Goal: Task Accomplishment & Management: Use online tool/utility

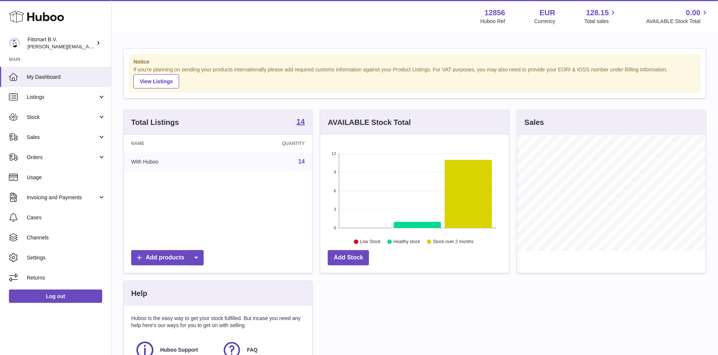
scroll to position [116, 188]
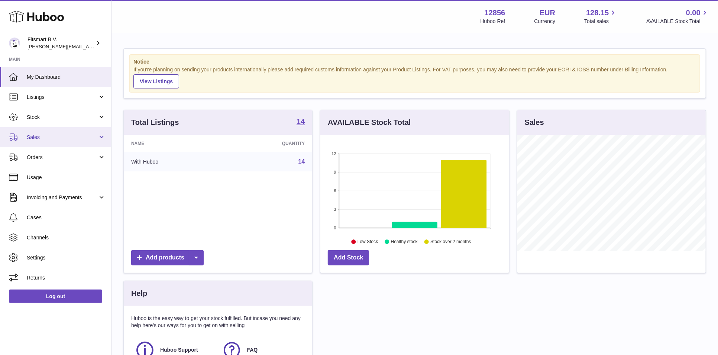
click at [41, 135] on span "Sales" at bounding box center [62, 137] width 71 height 7
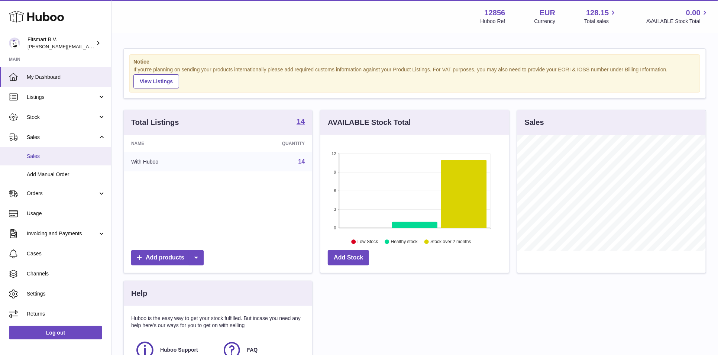
click at [58, 149] on link "Sales" at bounding box center [55, 156] width 111 height 18
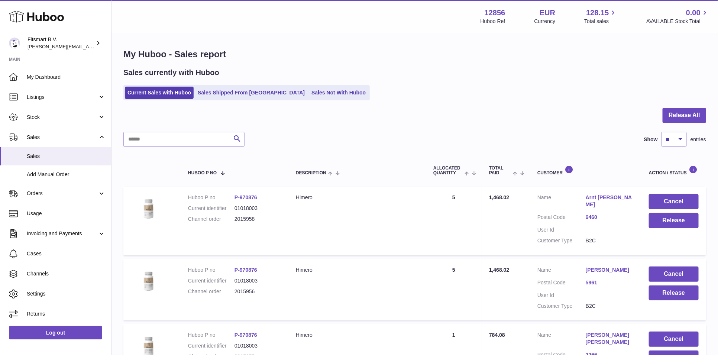
click at [180, 94] on link "Current Sales with Huboo" at bounding box center [159, 93] width 69 height 12
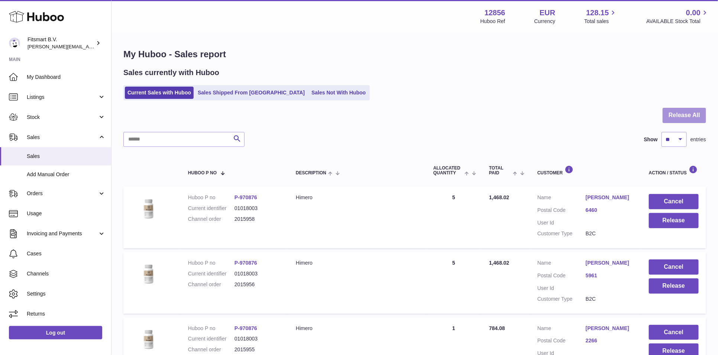
click at [686, 116] on button "Release All" at bounding box center [685, 115] width 44 height 15
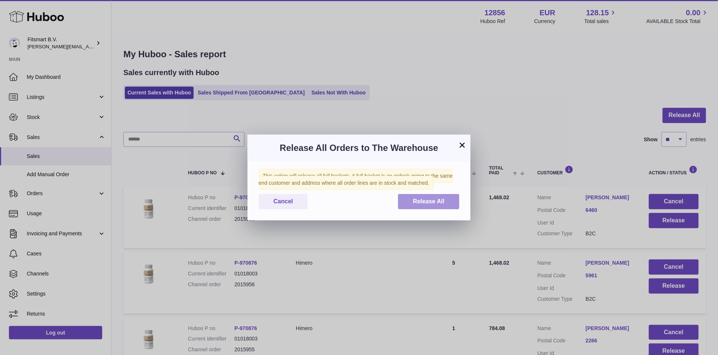
click at [426, 200] on span "Release All" at bounding box center [429, 201] width 32 height 6
